Goal: Task Accomplishment & Management: Complete application form

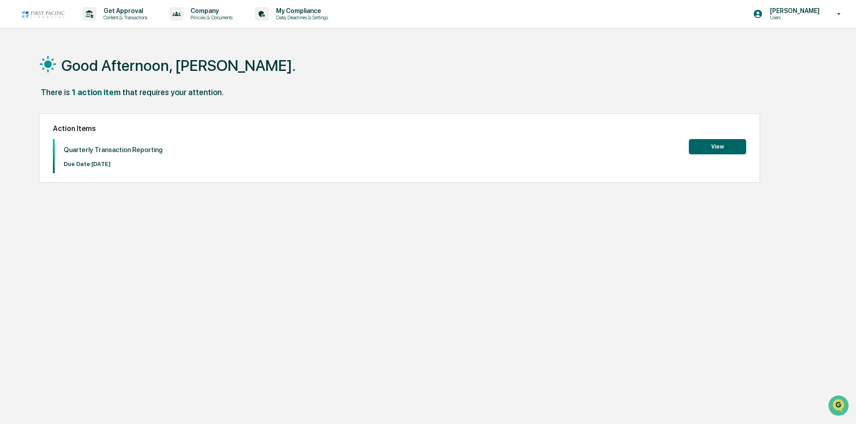
click at [720, 143] on button "View" at bounding box center [717, 146] width 57 height 15
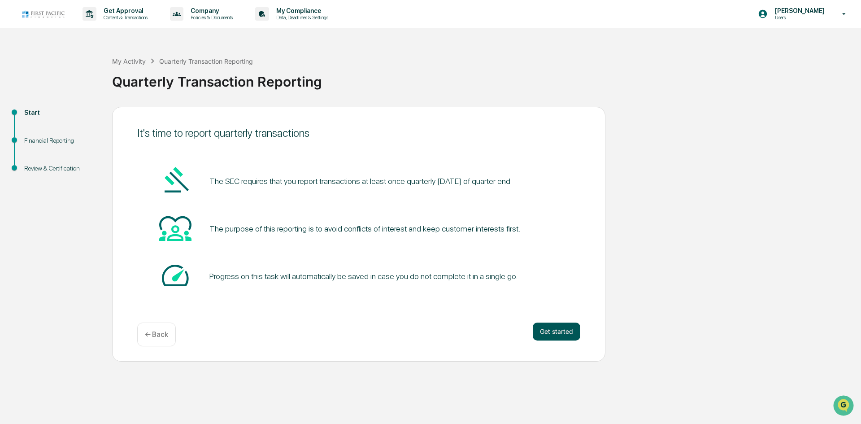
click at [562, 335] on button "Get started" at bounding box center [557, 331] width 48 height 18
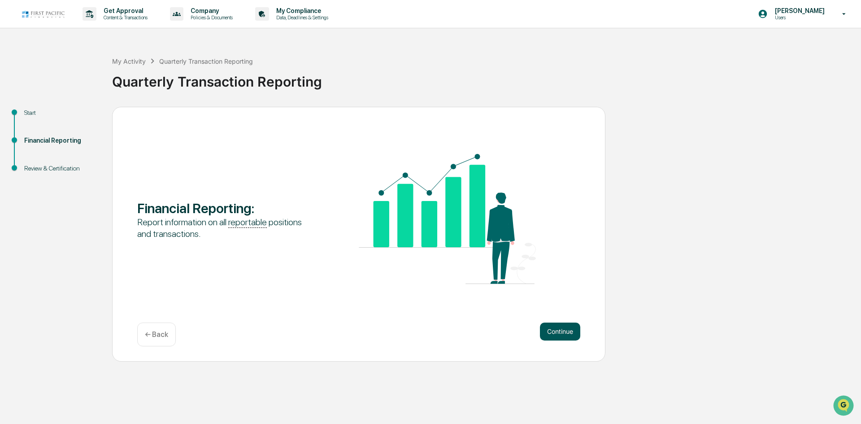
click at [561, 331] on button "Continue" at bounding box center [560, 331] width 40 height 18
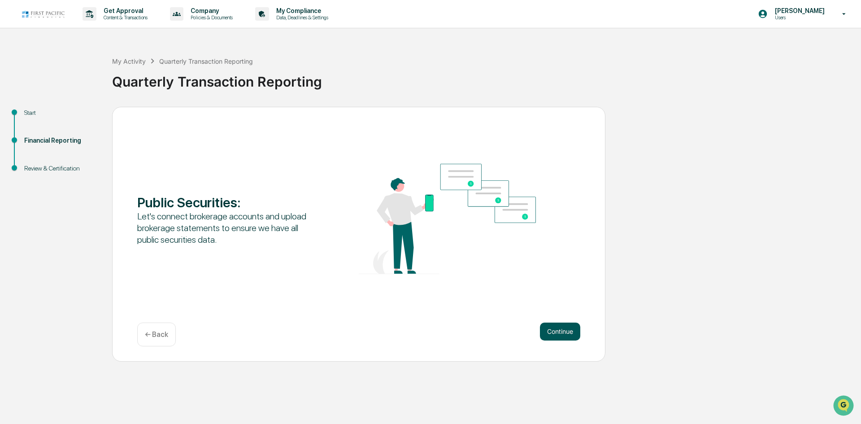
click at [567, 333] on button "Continue" at bounding box center [560, 331] width 40 height 18
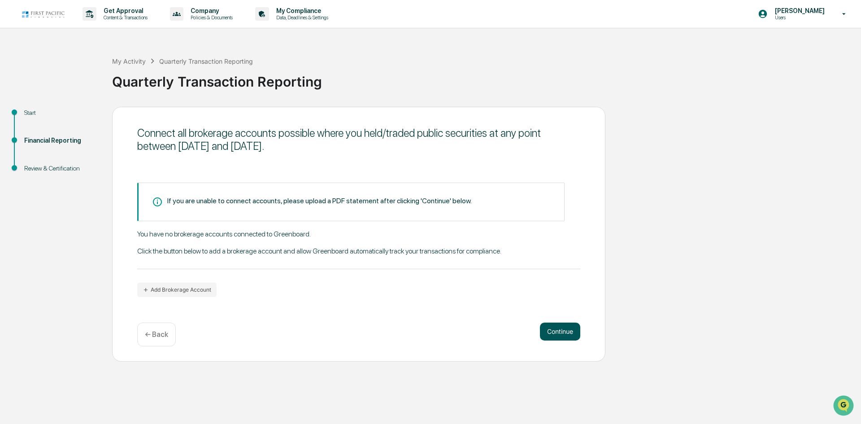
click at [554, 329] on button "Continue" at bounding box center [560, 331] width 40 height 18
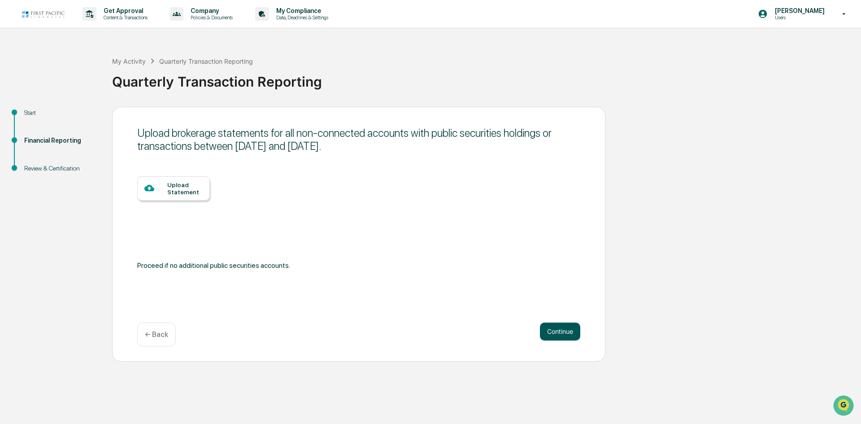
click at [560, 327] on button "Continue" at bounding box center [560, 331] width 40 height 18
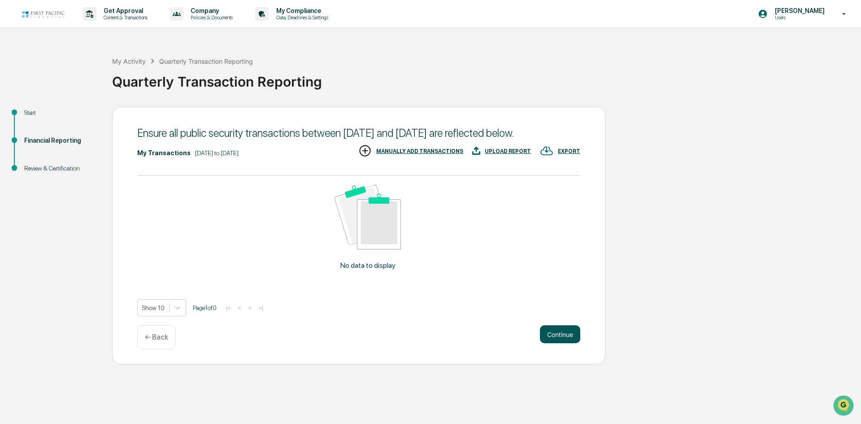
click at [553, 343] on button "Continue" at bounding box center [560, 334] width 40 height 18
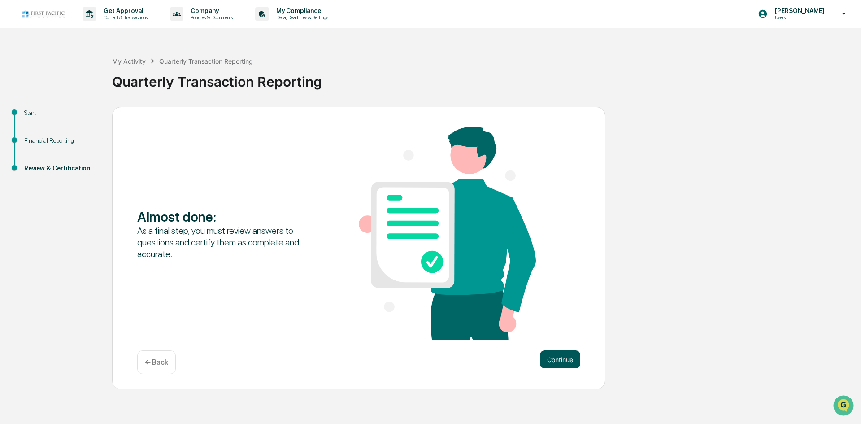
click at [555, 359] on button "Continue" at bounding box center [560, 359] width 40 height 18
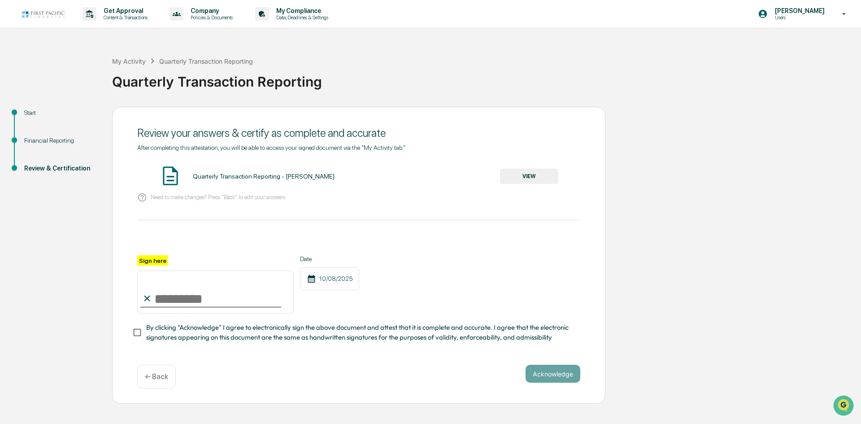
click at [173, 298] on input "Sign here" at bounding box center [215, 291] width 156 height 43
type input "**********"
click at [543, 375] on button "Acknowledge" at bounding box center [553, 374] width 55 height 18
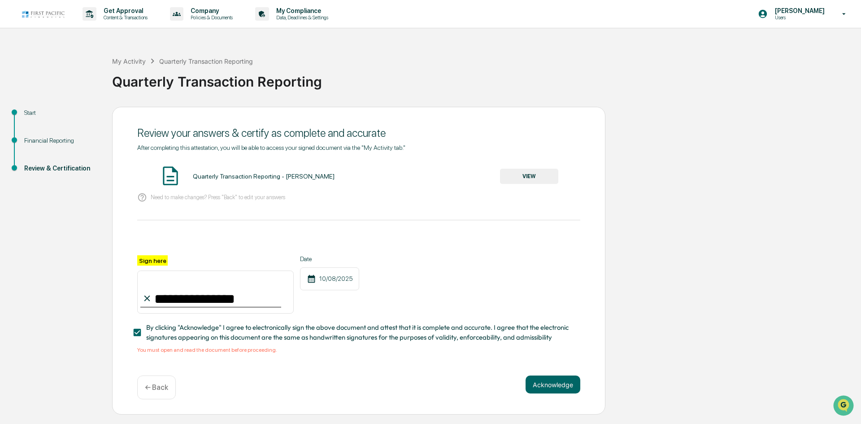
click at [153, 350] on div "You must open and read the document before proceeding." at bounding box center [358, 350] width 443 height 6
click at [518, 174] on button "VIEW" at bounding box center [529, 176] width 58 height 15
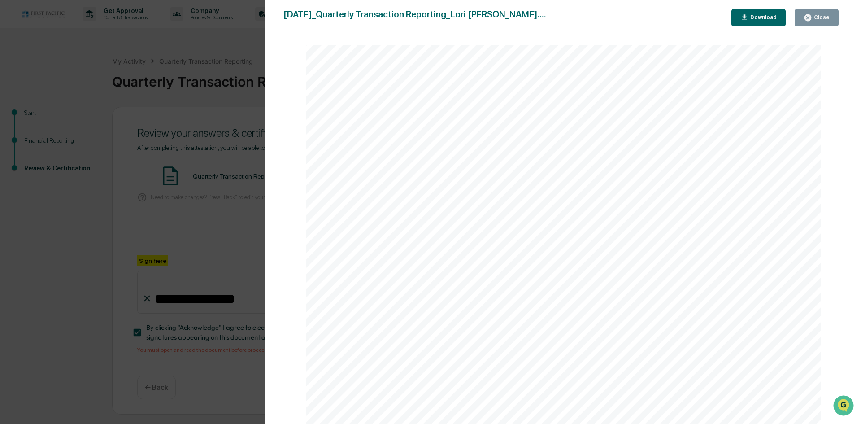
scroll to position [1885, 0]
drag, startPoint x: 814, startPoint y: 13, endPoint x: 801, endPoint y: 106, distance: 93.2
click at [814, 13] on div "Close" at bounding box center [817, 17] width 26 height 9
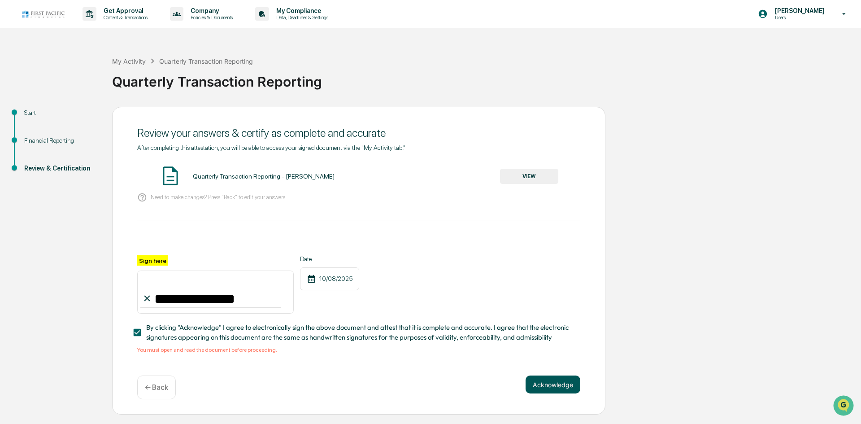
click at [561, 388] on button "Acknowledge" at bounding box center [553, 384] width 55 height 18
